Goal: Find specific page/section: Find specific page/section

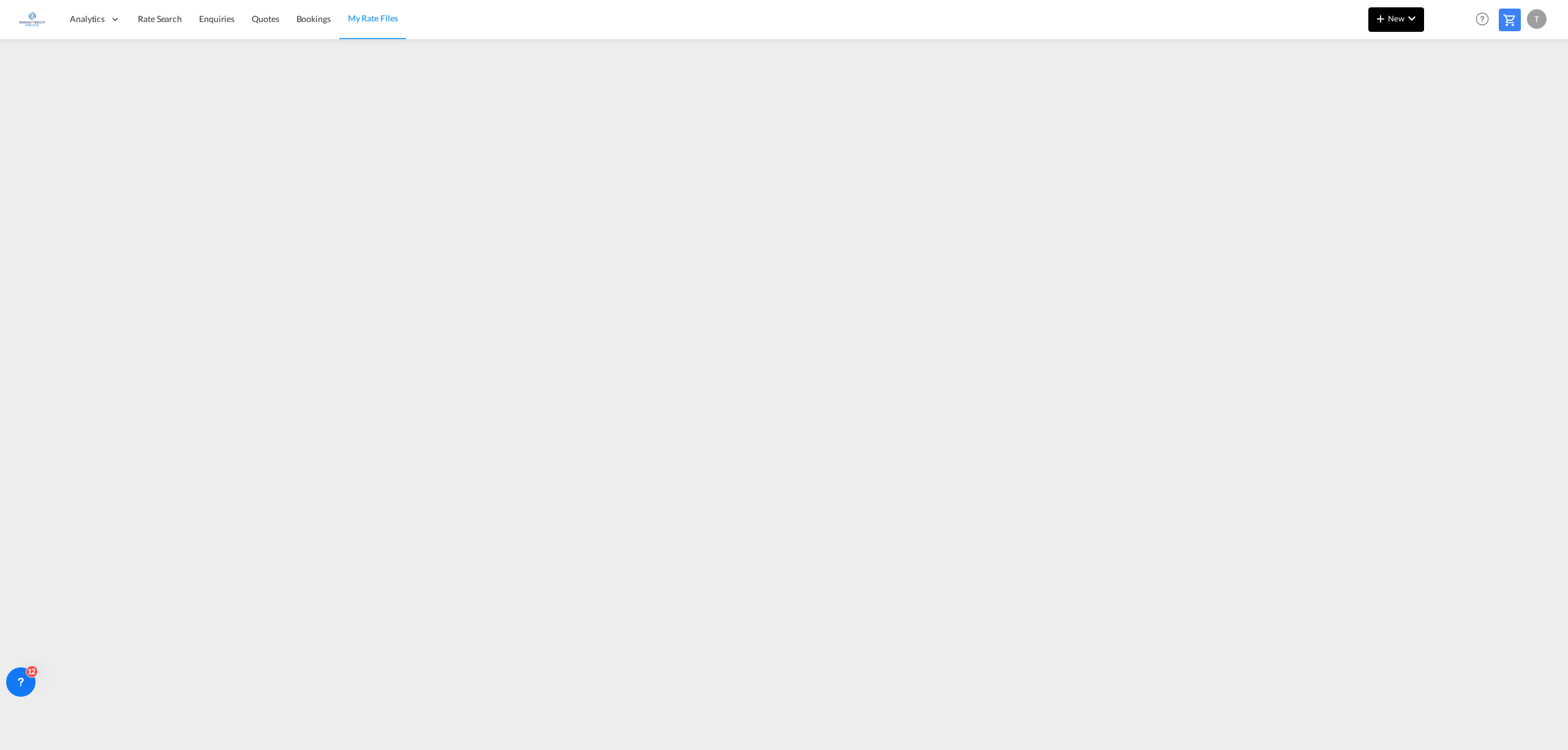
click at [1399, 14] on span "New" at bounding box center [1396, 18] width 46 height 10
click at [1365, 55] on span "Rates" at bounding box center [1364, 52] width 15 height 24
click at [1454, 91] on span "Ratesheet" at bounding box center [1446, 92] width 14 height 24
click at [154, 22] on span "Rate Search" at bounding box center [160, 18] width 44 height 11
